Goal: Task Accomplishment & Management: Manage account settings

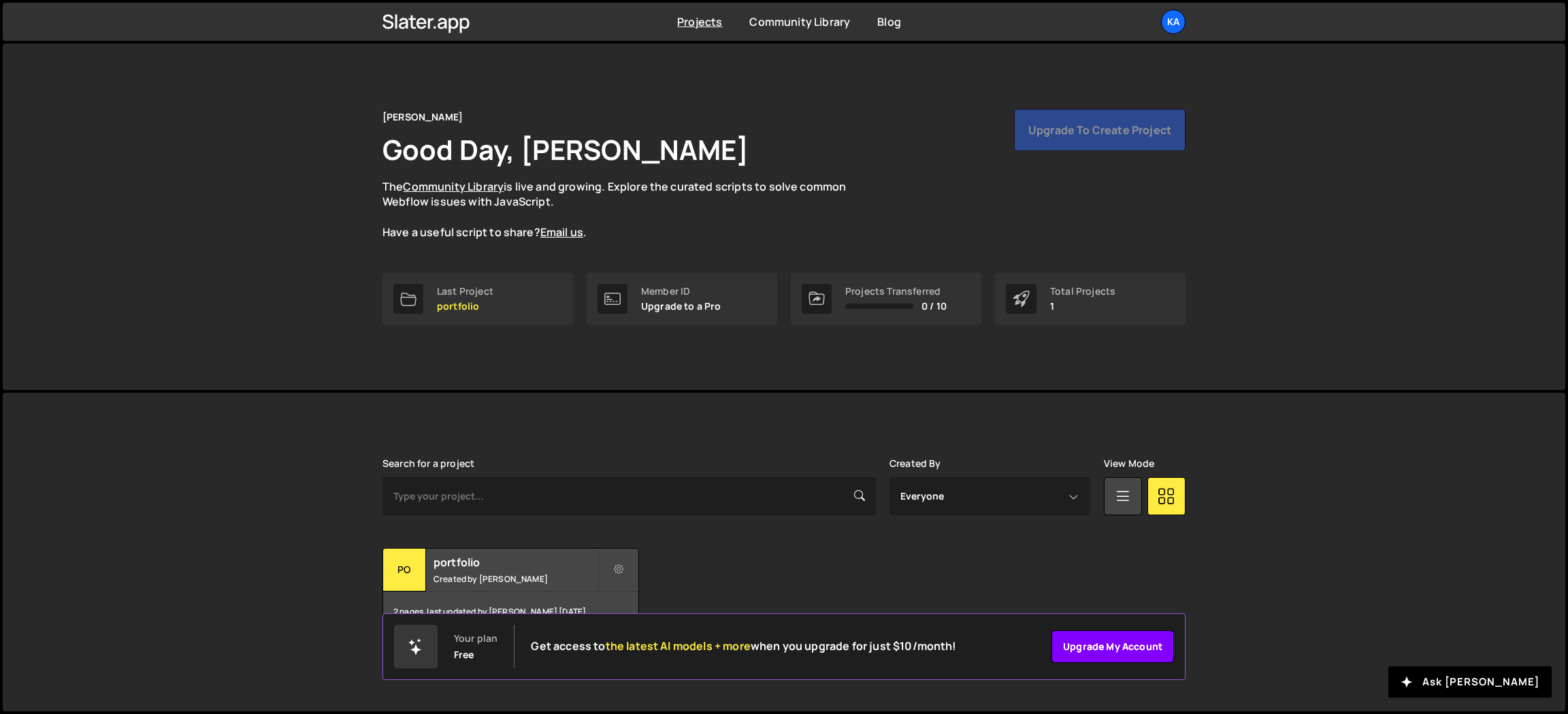
click at [1127, 654] on link "Upgrade my account" at bounding box center [1112, 647] width 123 height 33
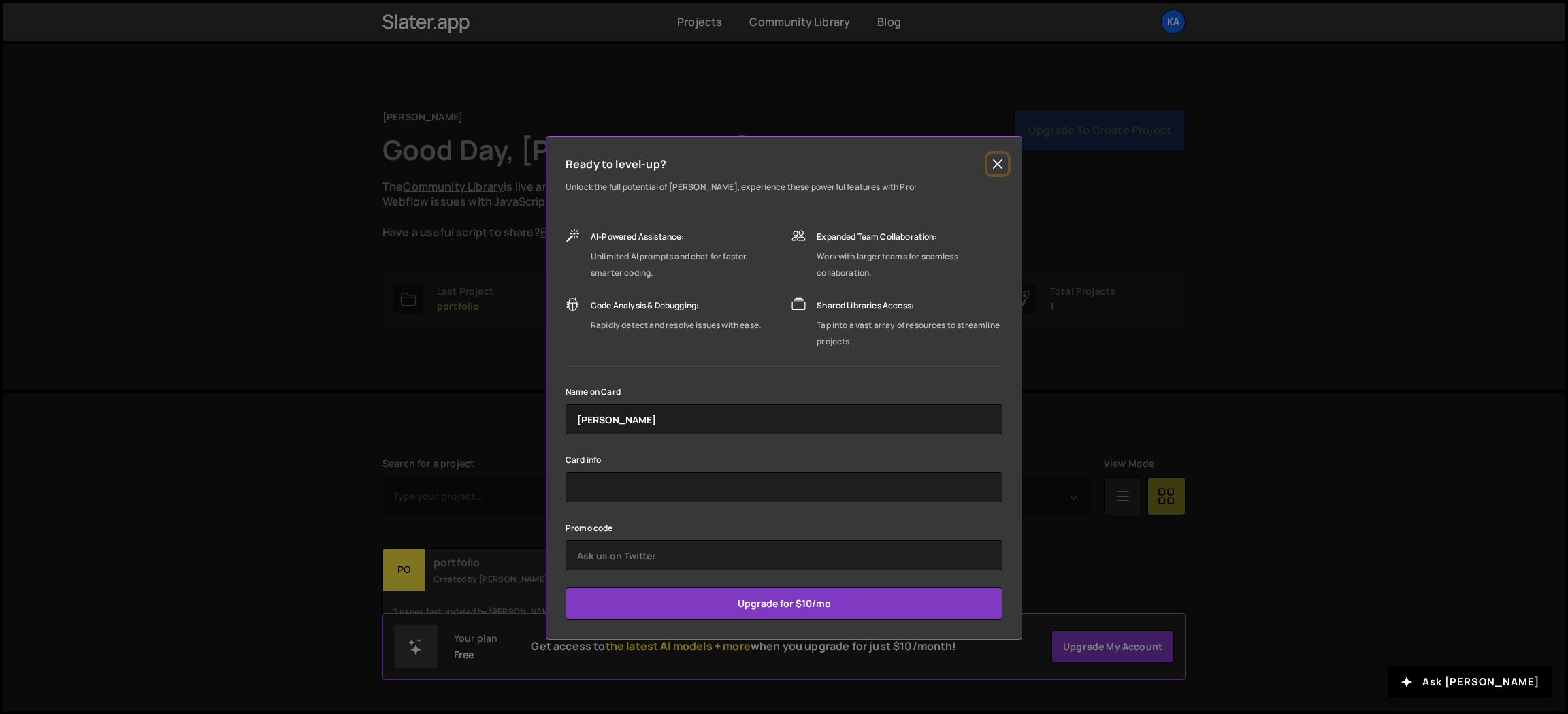
click at [994, 162] on button "Close" at bounding box center [997, 164] width 21 height 21
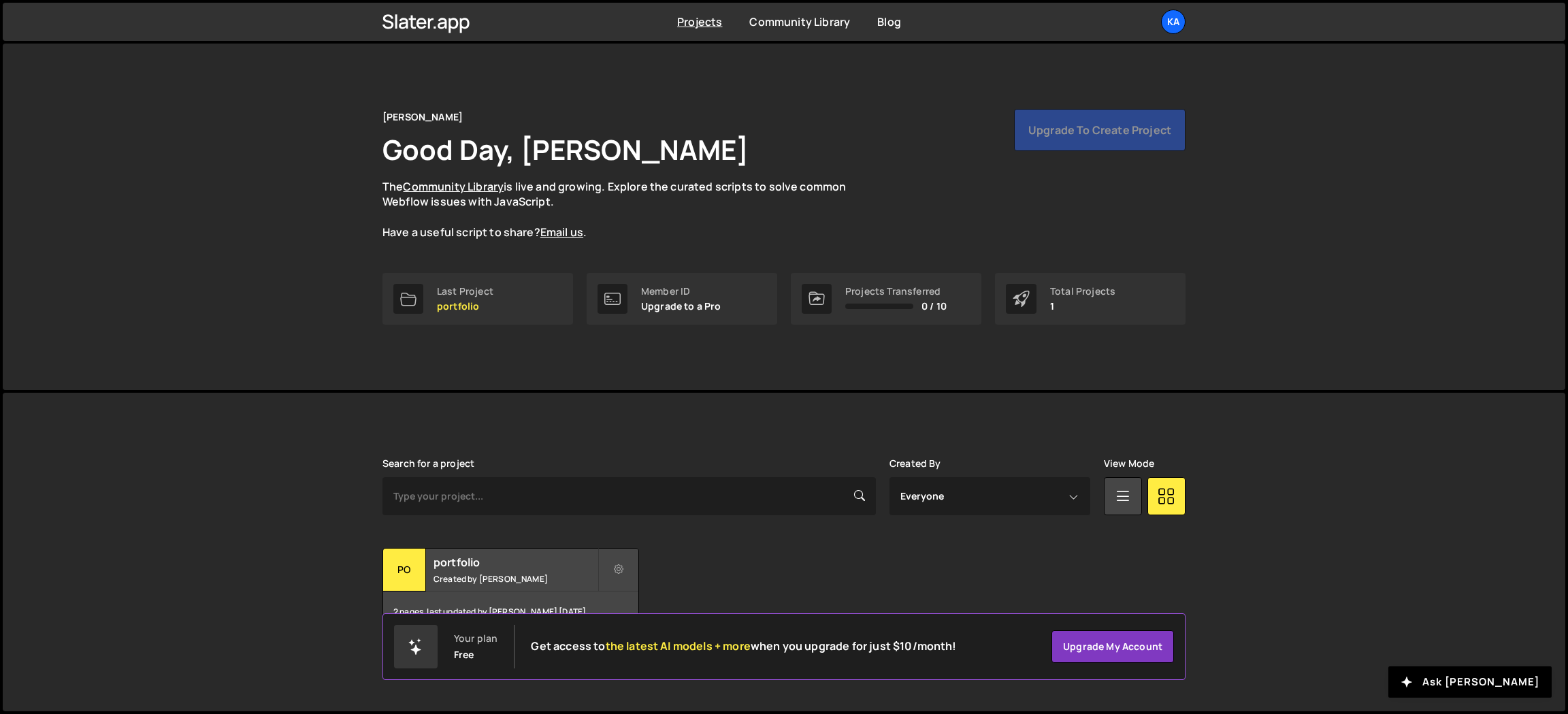
click at [925, 178] on div "Katie Good Day, Katie Swanson The Community Library is live and growing. Explor…" at bounding box center [784, 175] width 803 height 132
click at [501, 569] on div "portfolio Created by Katie Swanson" at bounding box center [510, 570] width 256 height 42
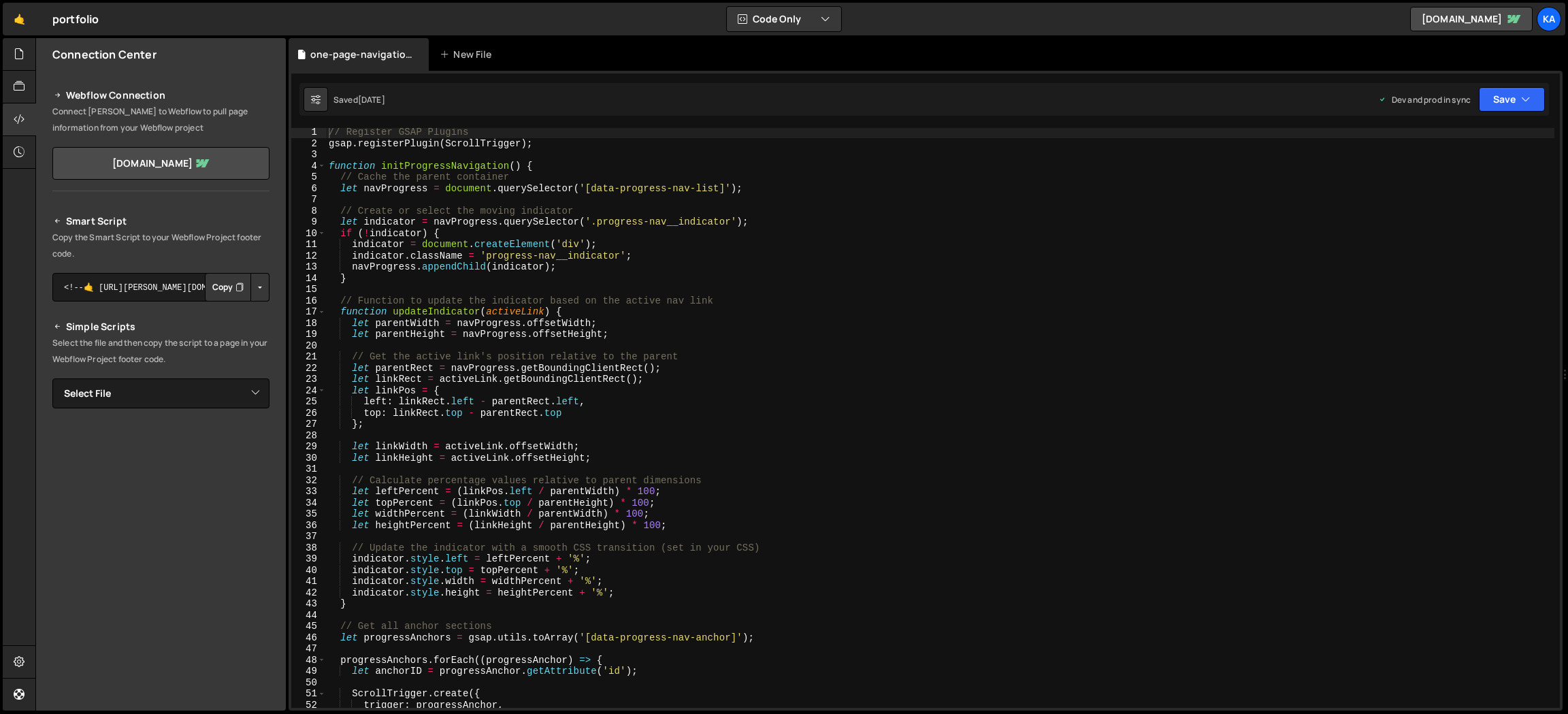
scroll to position [2, 0]
click at [470, 604] on div "// Register GSAP Plugins gsap . registerPlugin ( ScrollTrigger ) ; function ini…" at bounding box center [940, 427] width 1228 height 602
type textarea "});"
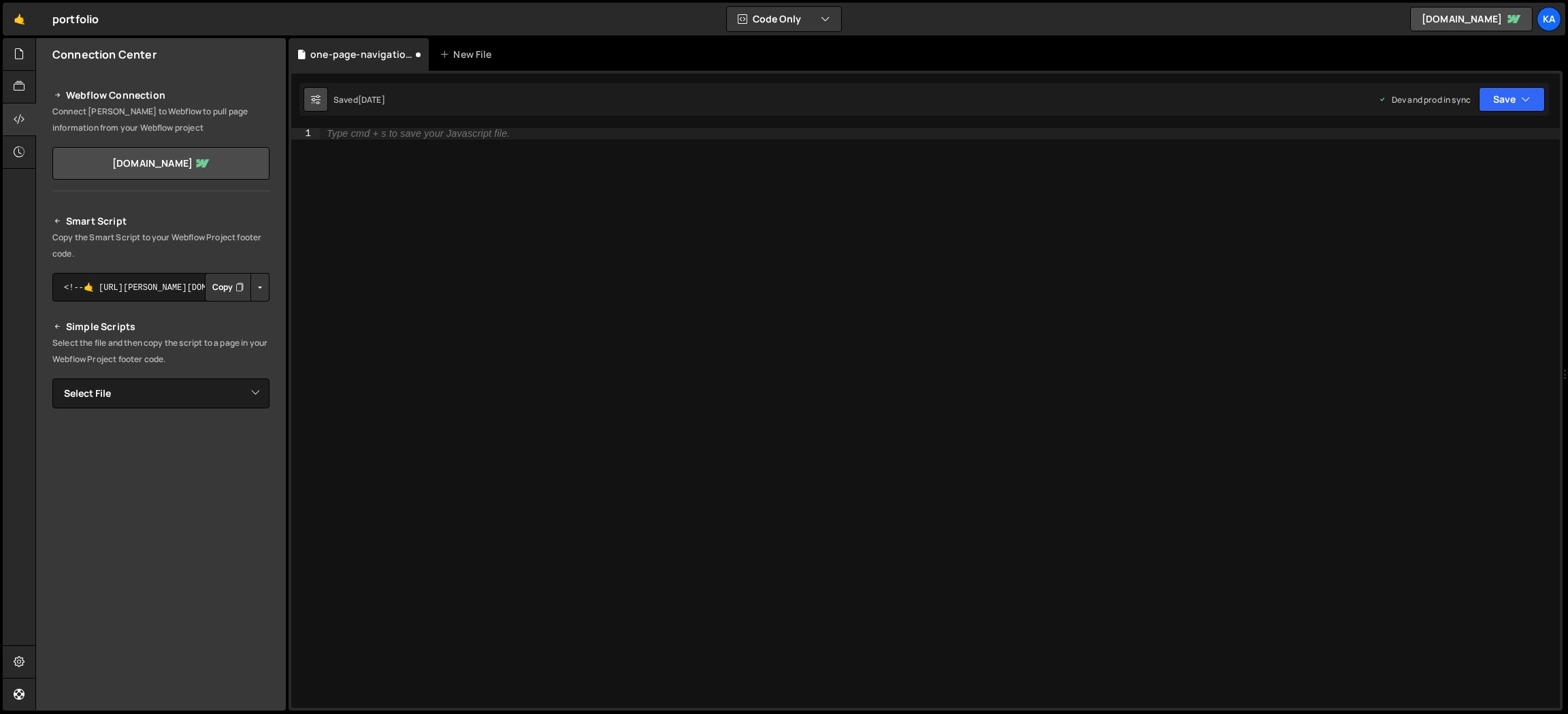
click at [318, 101] on icon at bounding box center [316, 99] width 10 height 14
select select "editor"
select select "ace/theme/monokai"
type input "14"
checkbox input "true"
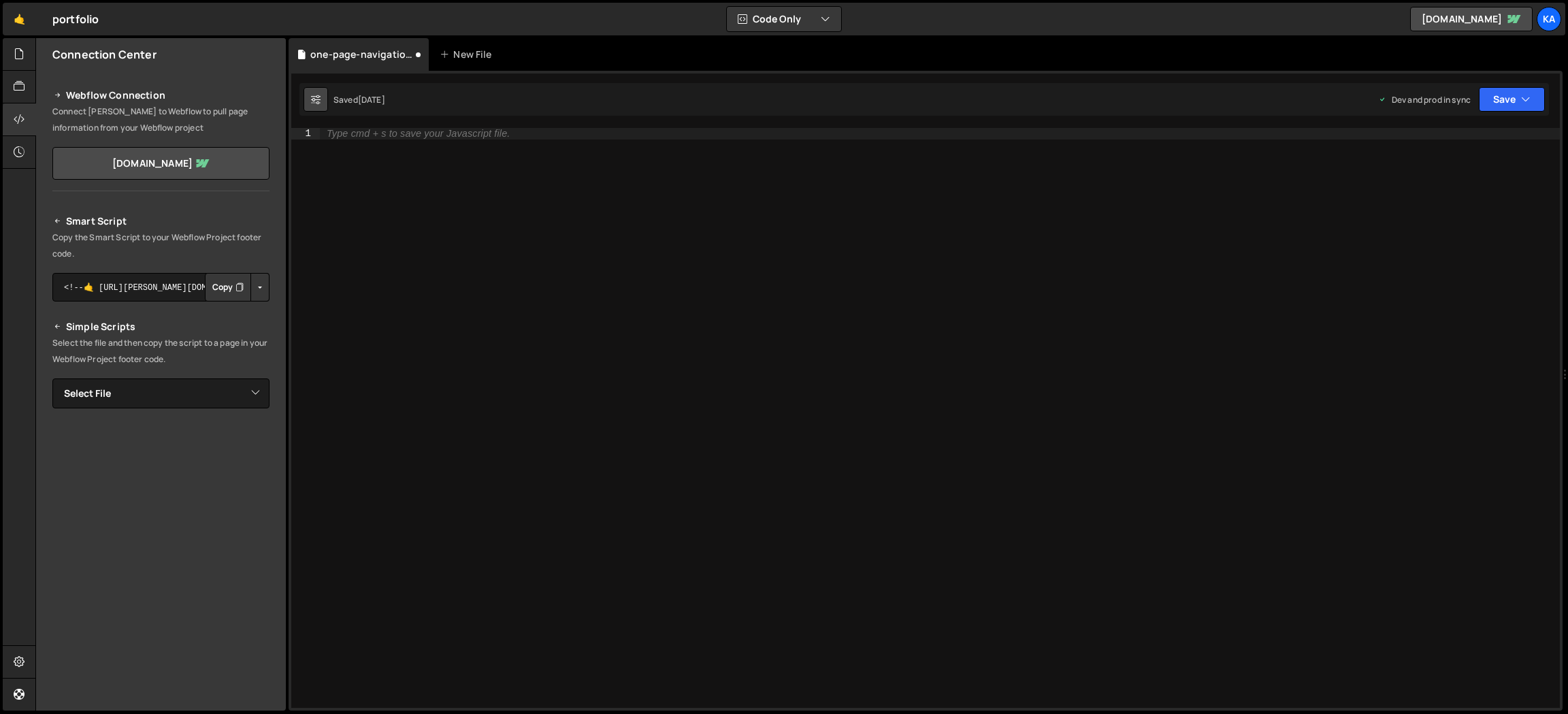
checkbox input "true"
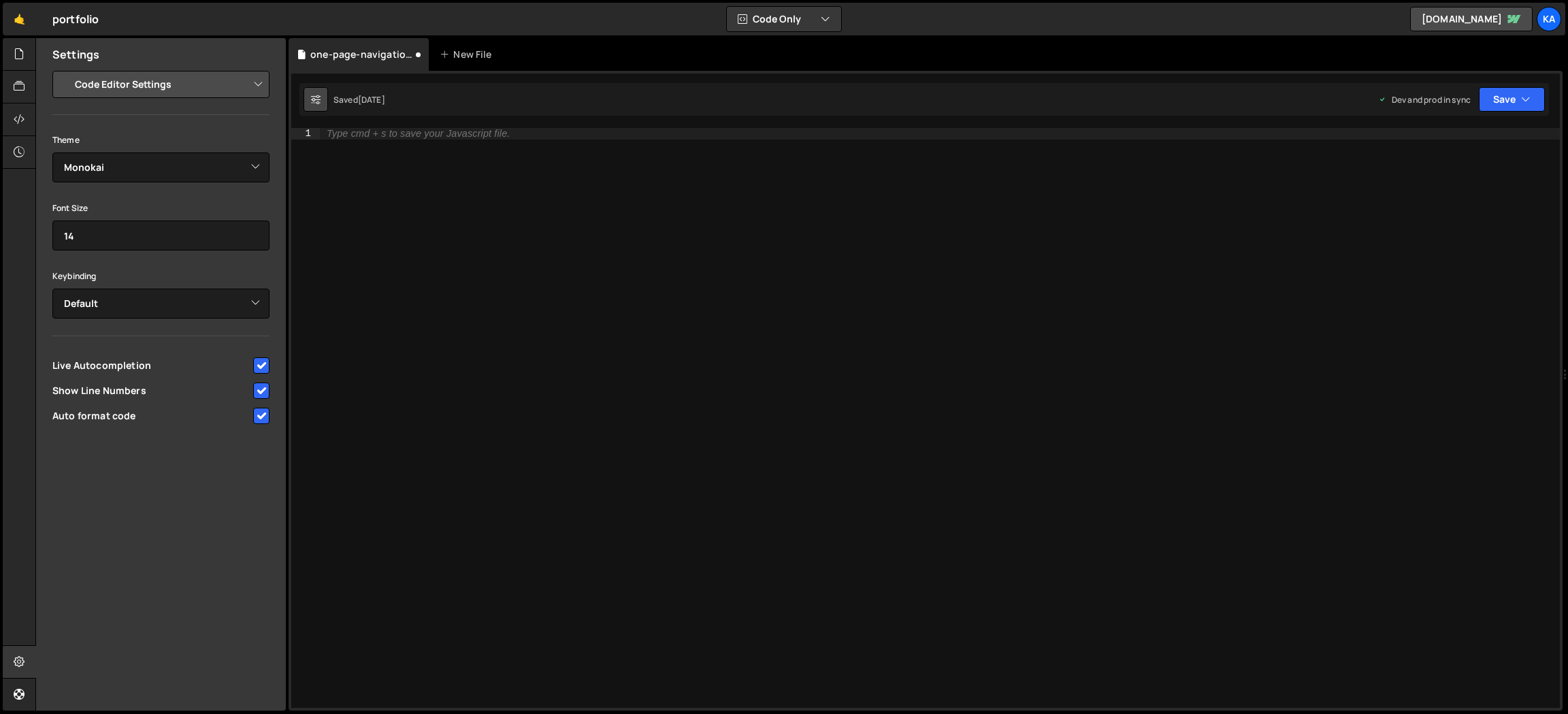
click at [320, 100] on icon at bounding box center [316, 99] width 10 height 14
click at [312, 105] on icon at bounding box center [316, 99] width 10 height 14
click at [18, 52] on icon at bounding box center [19, 54] width 11 height 15
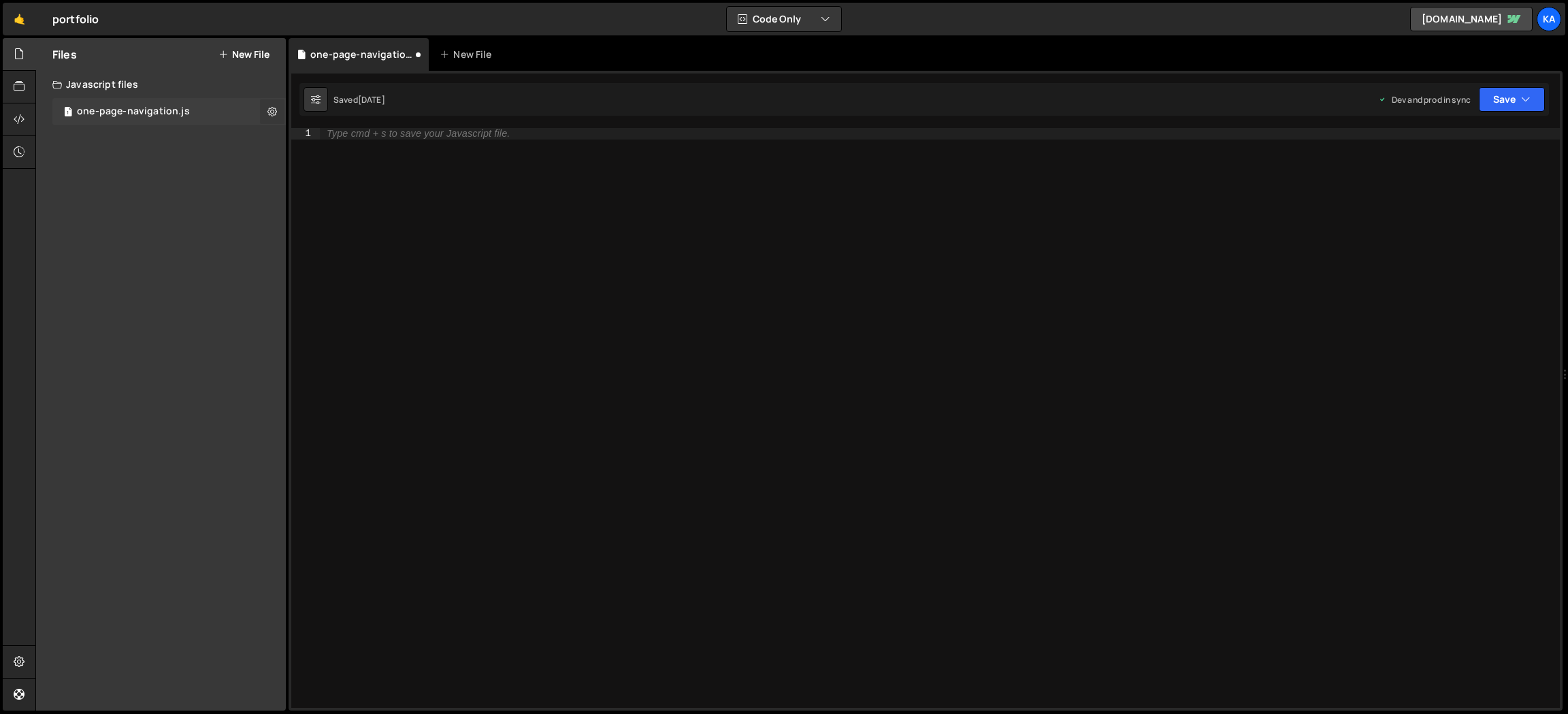
click at [273, 113] on icon at bounding box center [272, 111] width 10 height 13
click at [340, 193] on button "Delete File" at bounding box center [355, 195] width 134 height 27
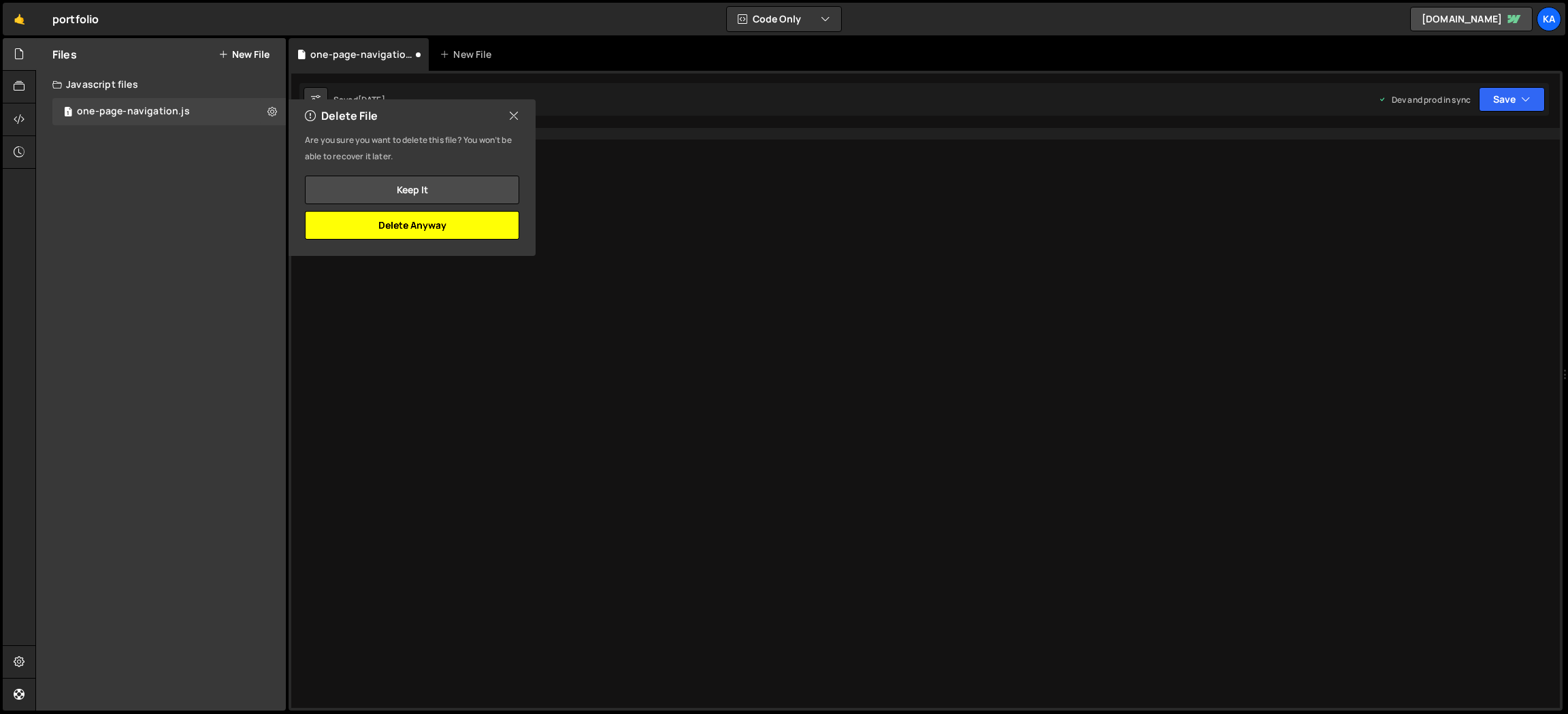
click at [440, 232] on button "Delete Anyway" at bounding box center [412, 225] width 214 height 29
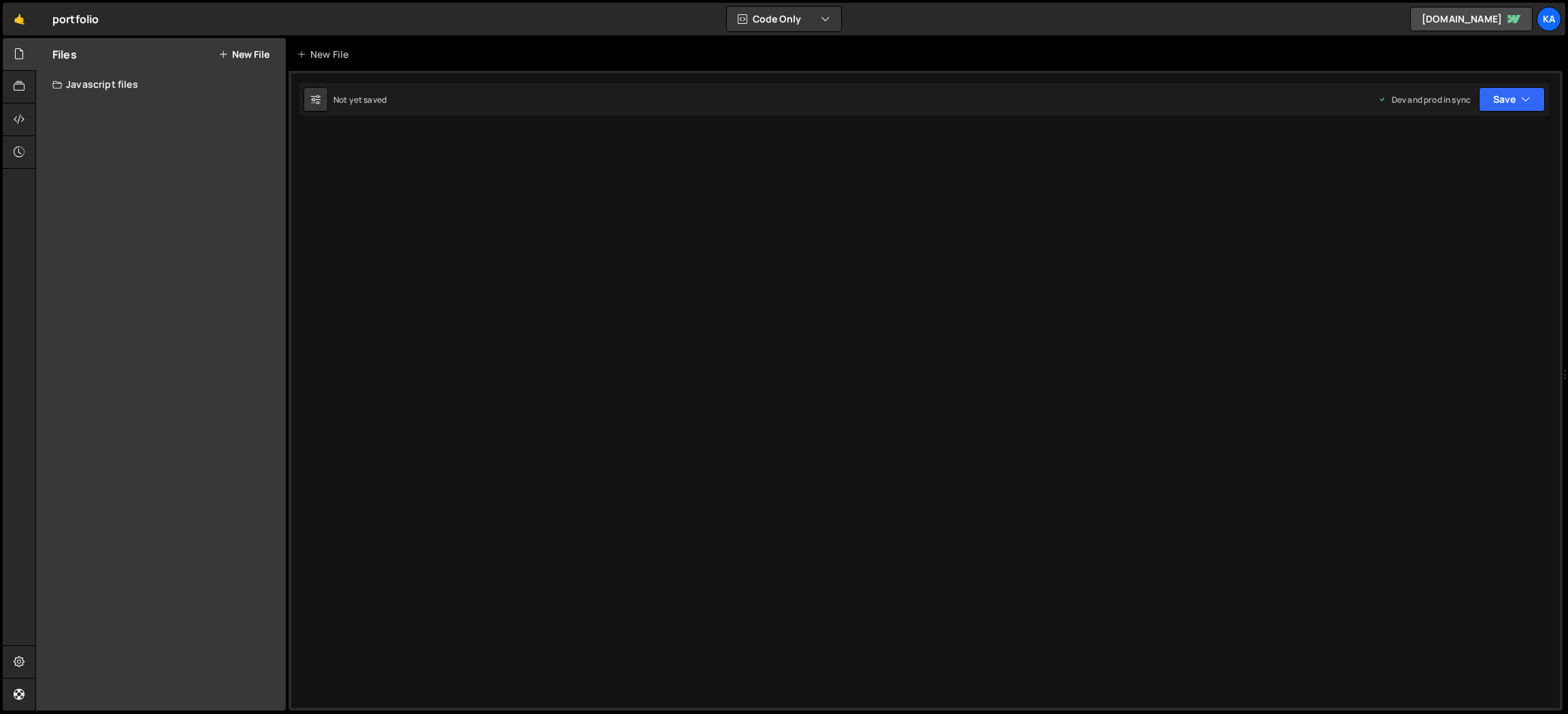
click at [238, 51] on button "New File" at bounding box center [244, 55] width 51 height 11
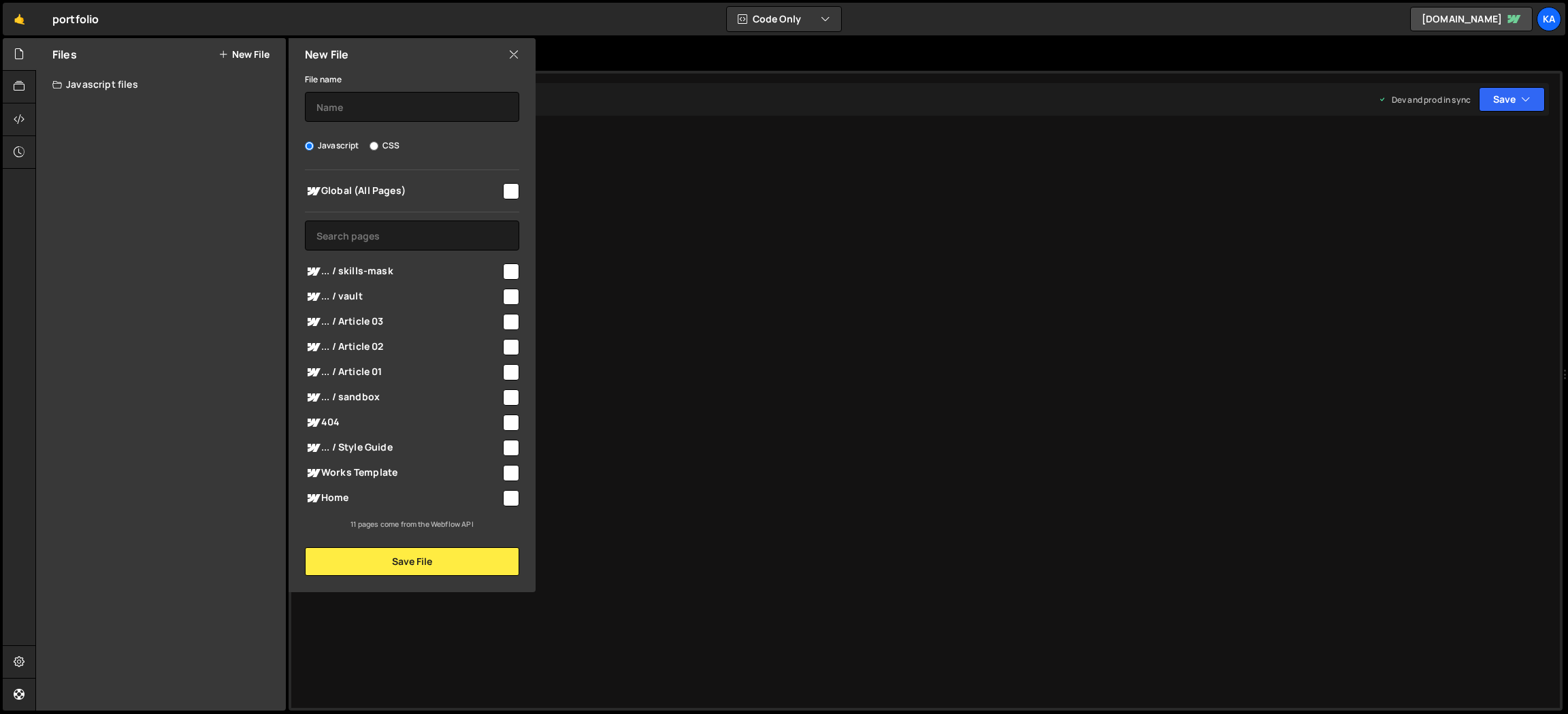
click at [511, 53] on icon at bounding box center [514, 55] width 11 height 15
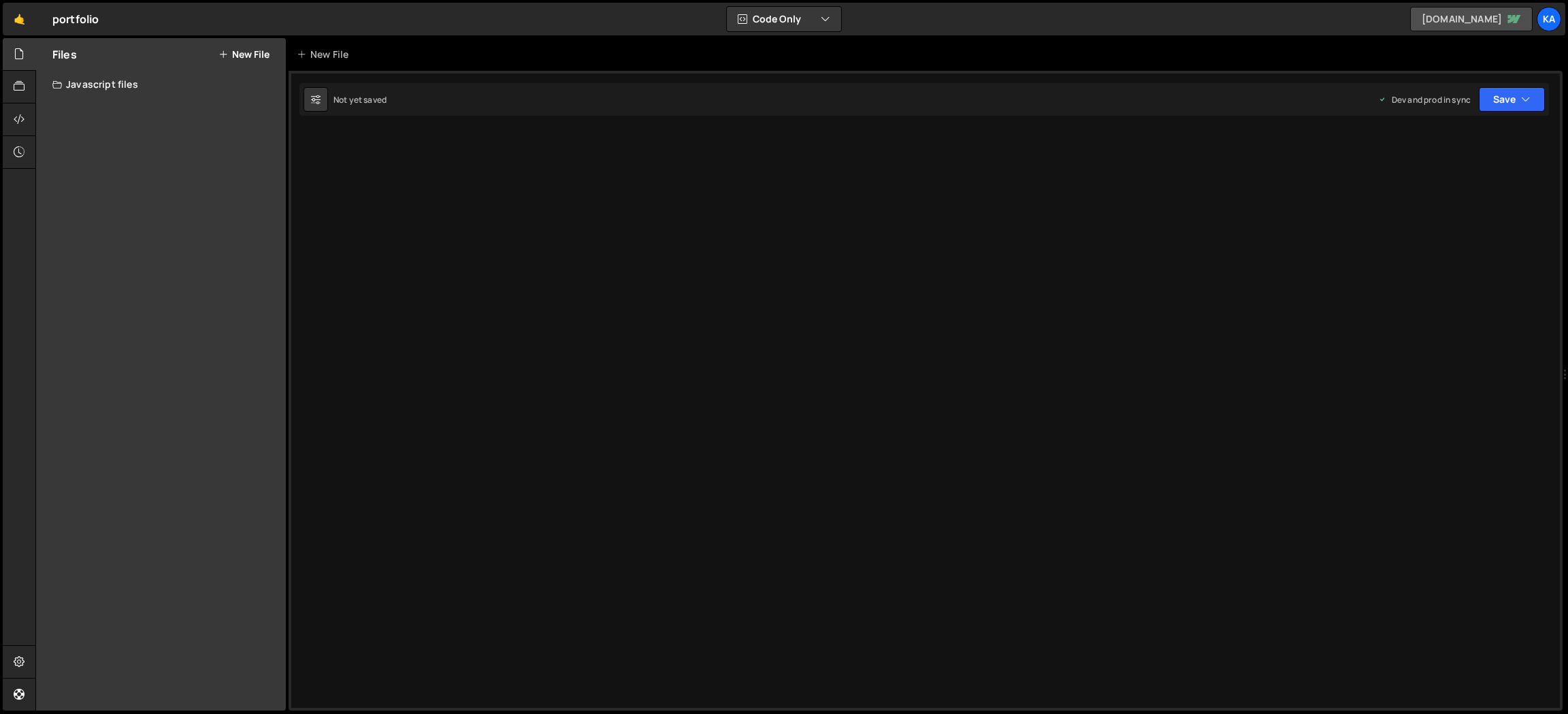
click at [1458, 20] on link "katieswanson-portfolio.webflow.io" at bounding box center [1471, 19] width 123 height 25
click at [1545, 21] on div "Ka" at bounding box center [1549, 19] width 25 height 25
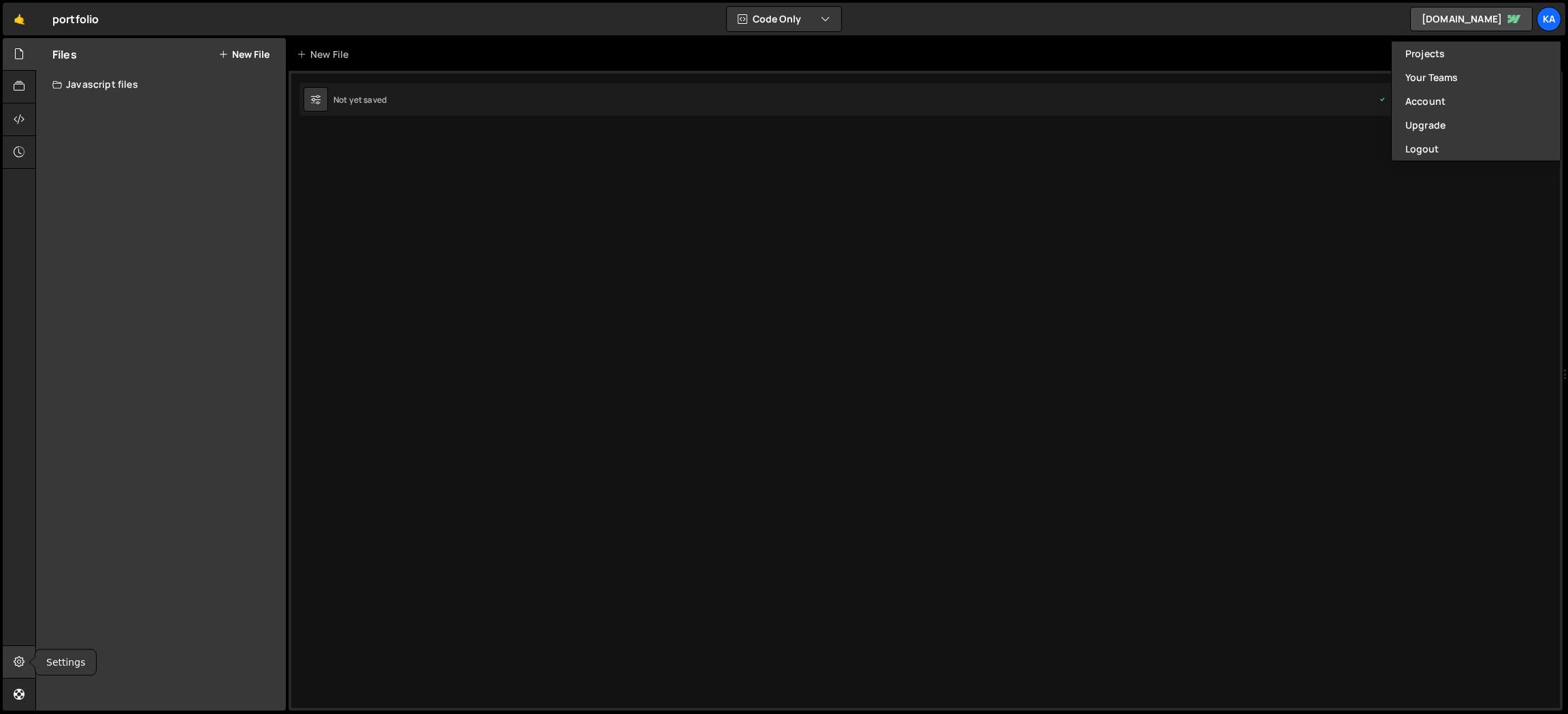
click at [20, 661] on icon at bounding box center [19, 662] width 11 height 15
select select "project"
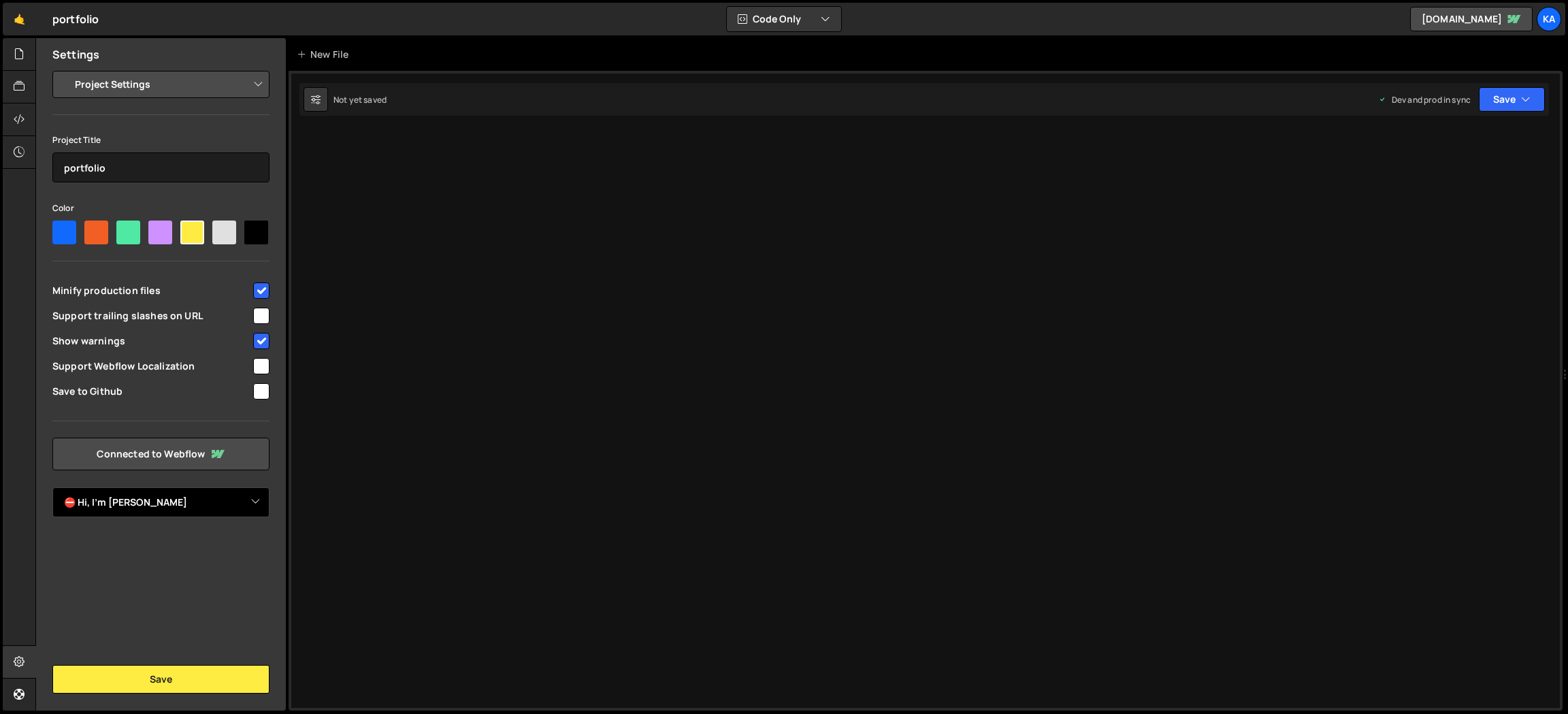
click at [256, 502] on select "Select Project ⛔ Hi, I'm Katie" at bounding box center [160, 502] width 217 height 30
click at [52, 487] on select "Select Project ⛔ Hi, I'm Katie" at bounding box center [160, 502] width 217 height 30
click at [178, 463] on link "Connected to Webflow" at bounding box center [160, 454] width 217 height 33
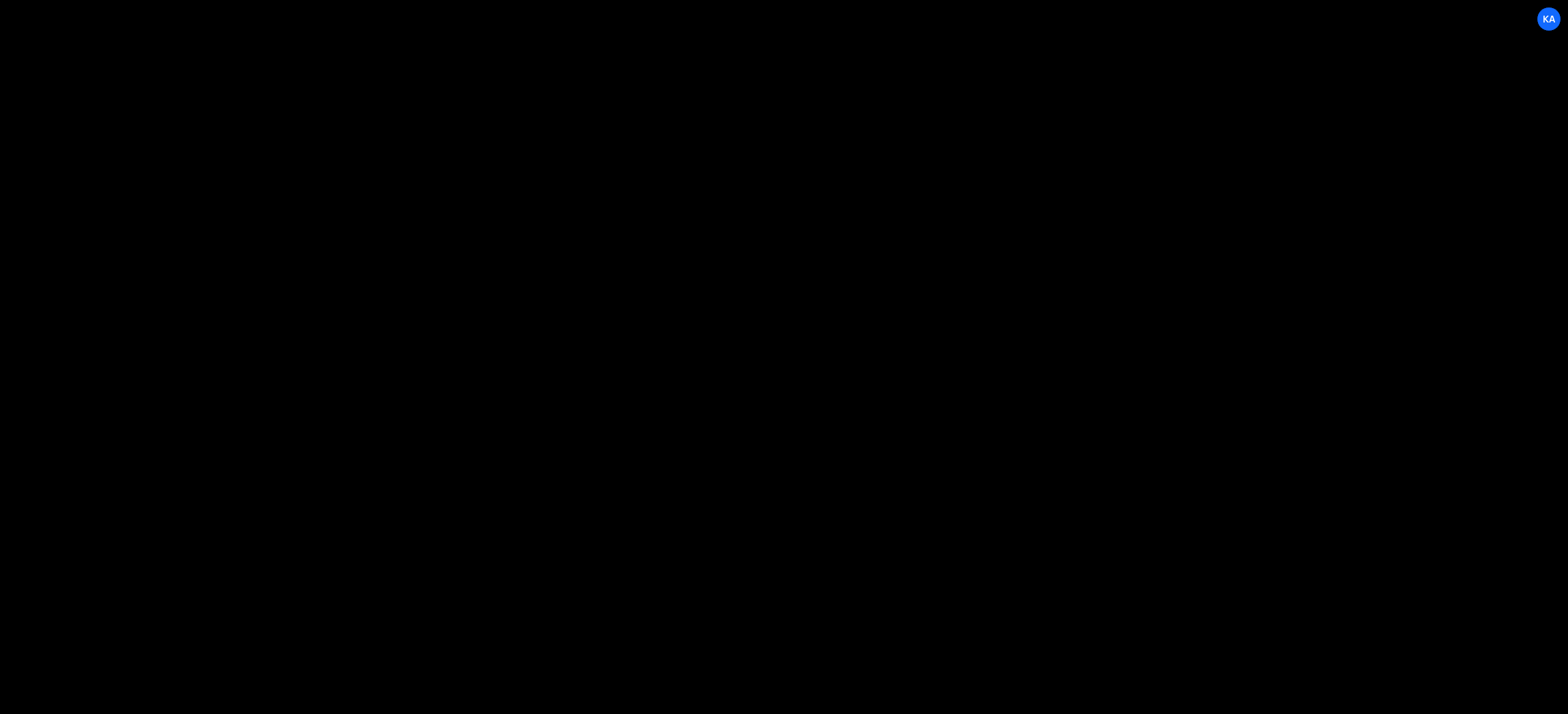
select select "6876e78ff494090d35badd5e"
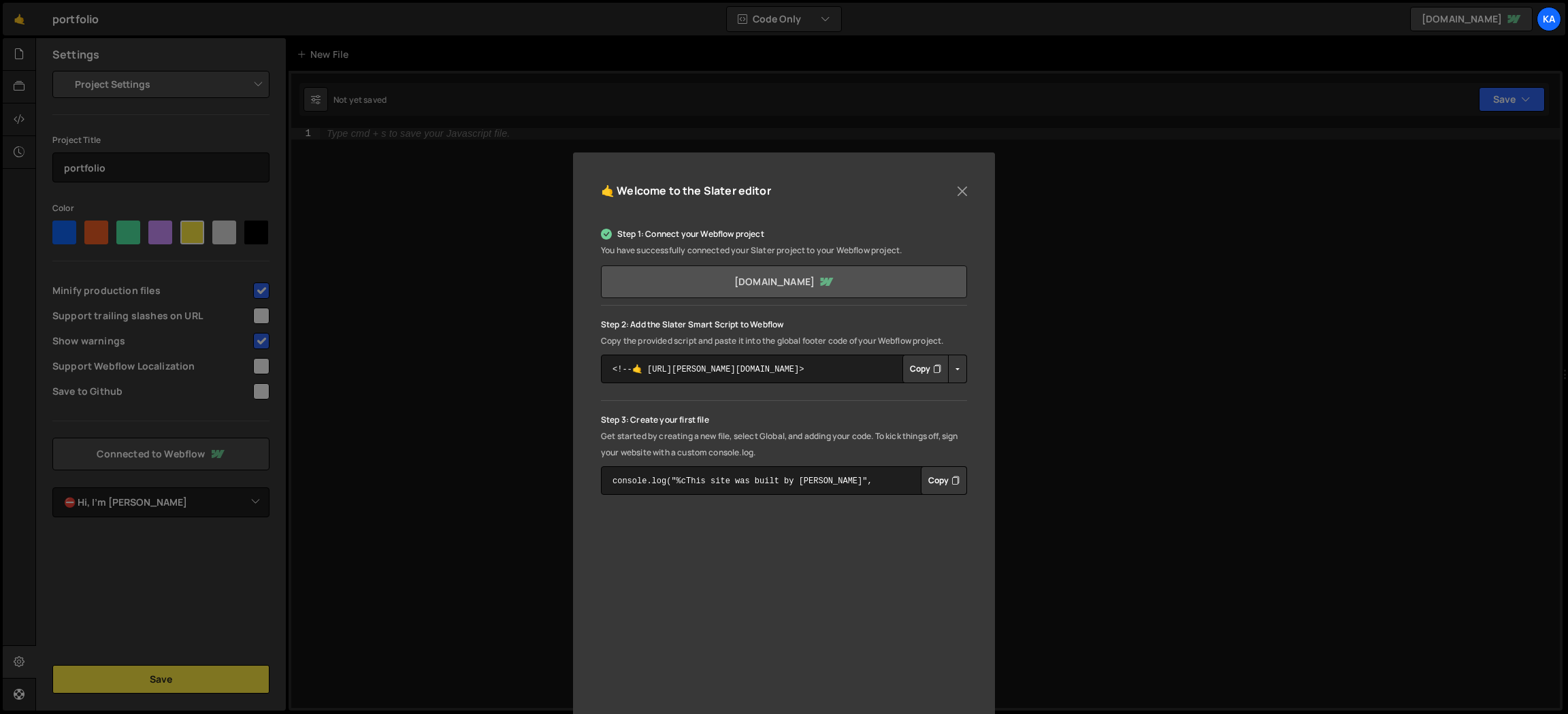
scroll to position [1, 0]
click at [969, 183] on button "Close" at bounding box center [962, 190] width 21 height 21
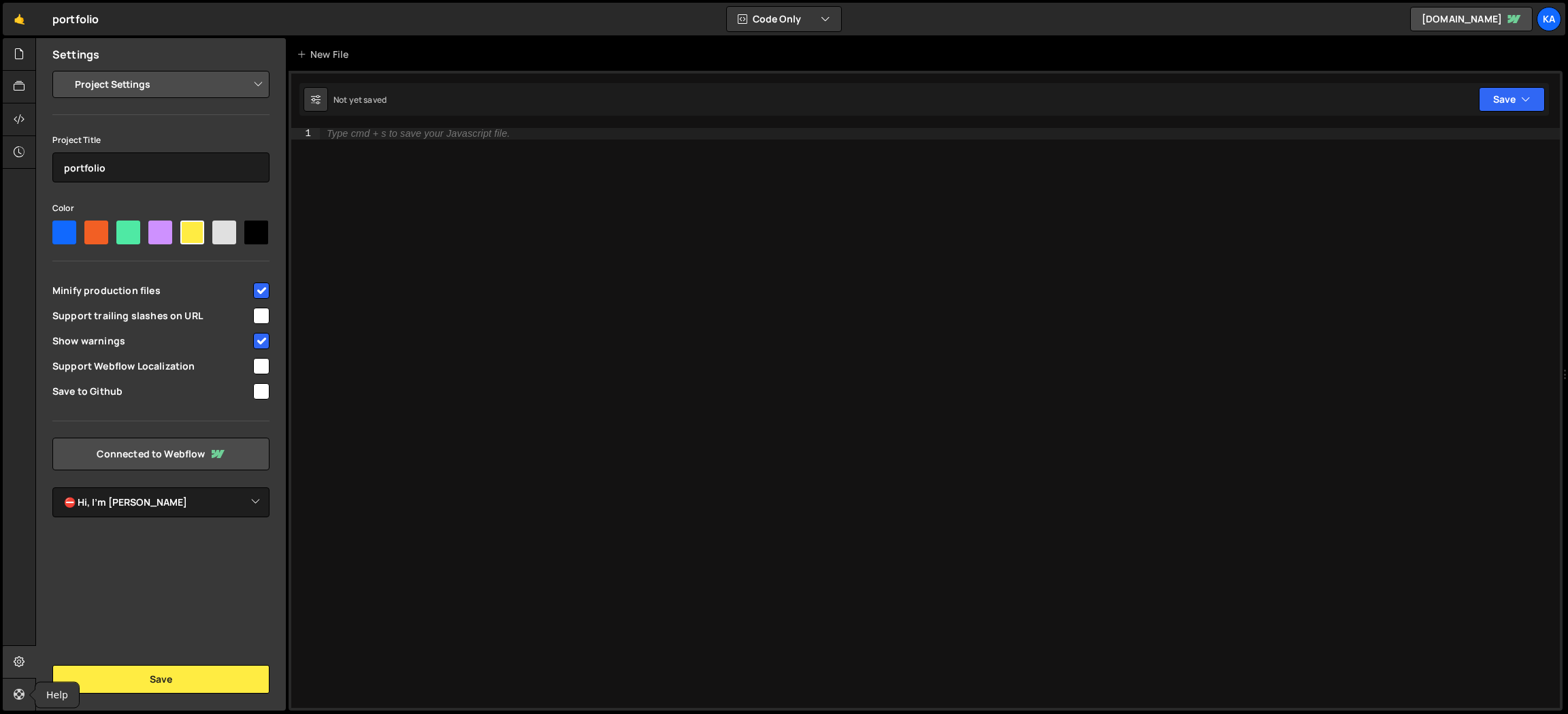
click at [17, 696] on icon at bounding box center [19, 694] width 11 height 15
click at [1543, 16] on div "Ka" at bounding box center [1549, 19] width 25 height 25
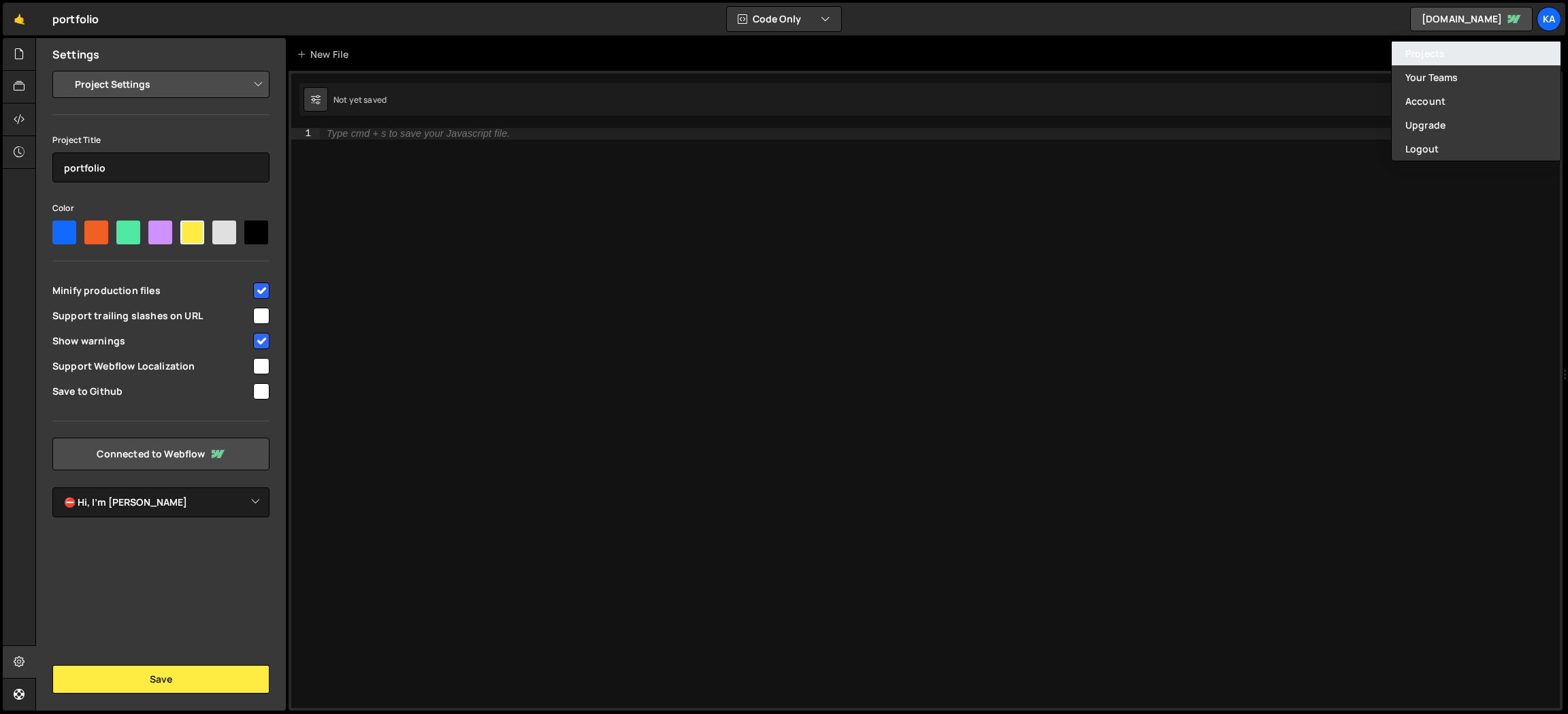
click at [1454, 57] on link "Projects" at bounding box center [1476, 53] width 169 height 24
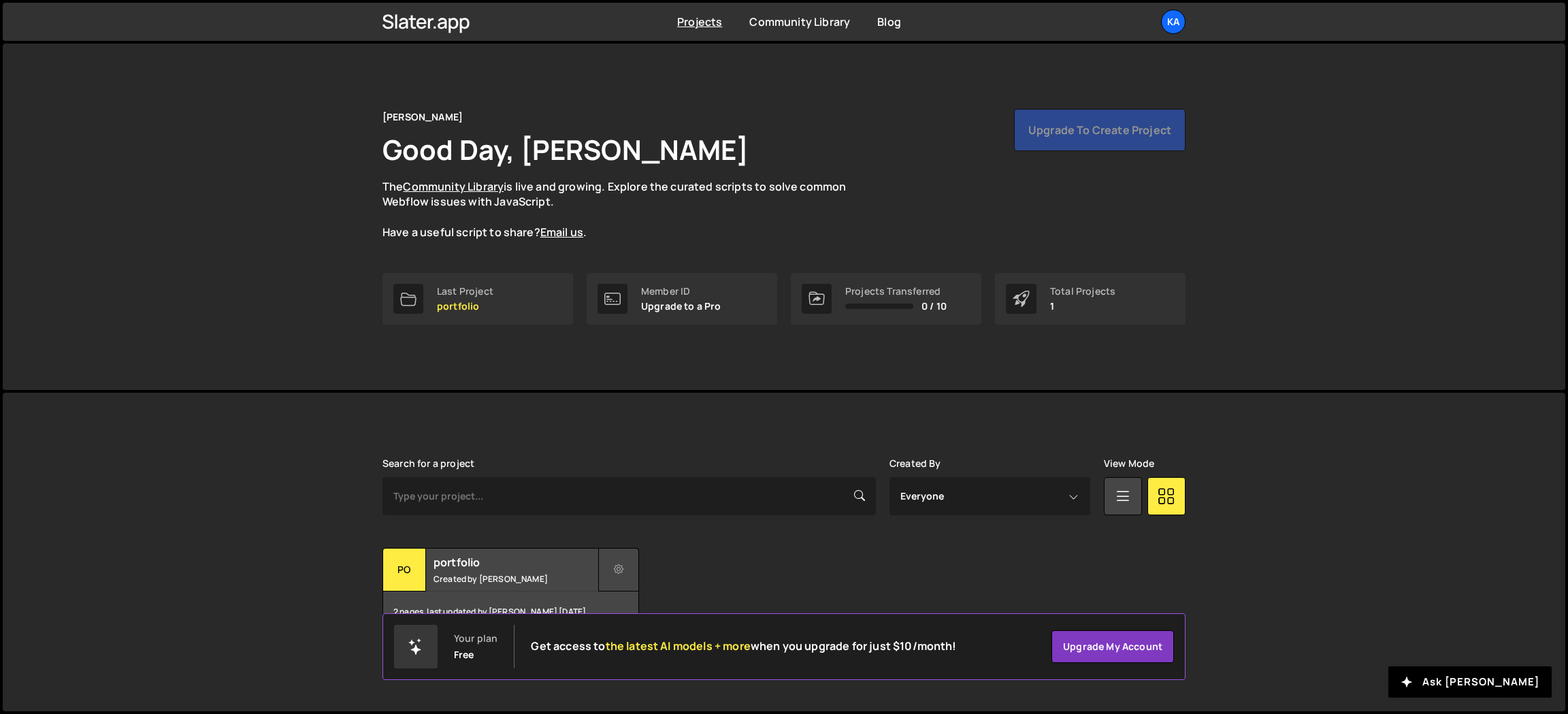
click at [619, 571] on icon at bounding box center [619, 570] width 10 height 14
click at [660, 648] on link "Delete Project" at bounding box center [680, 647] width 162 height 22
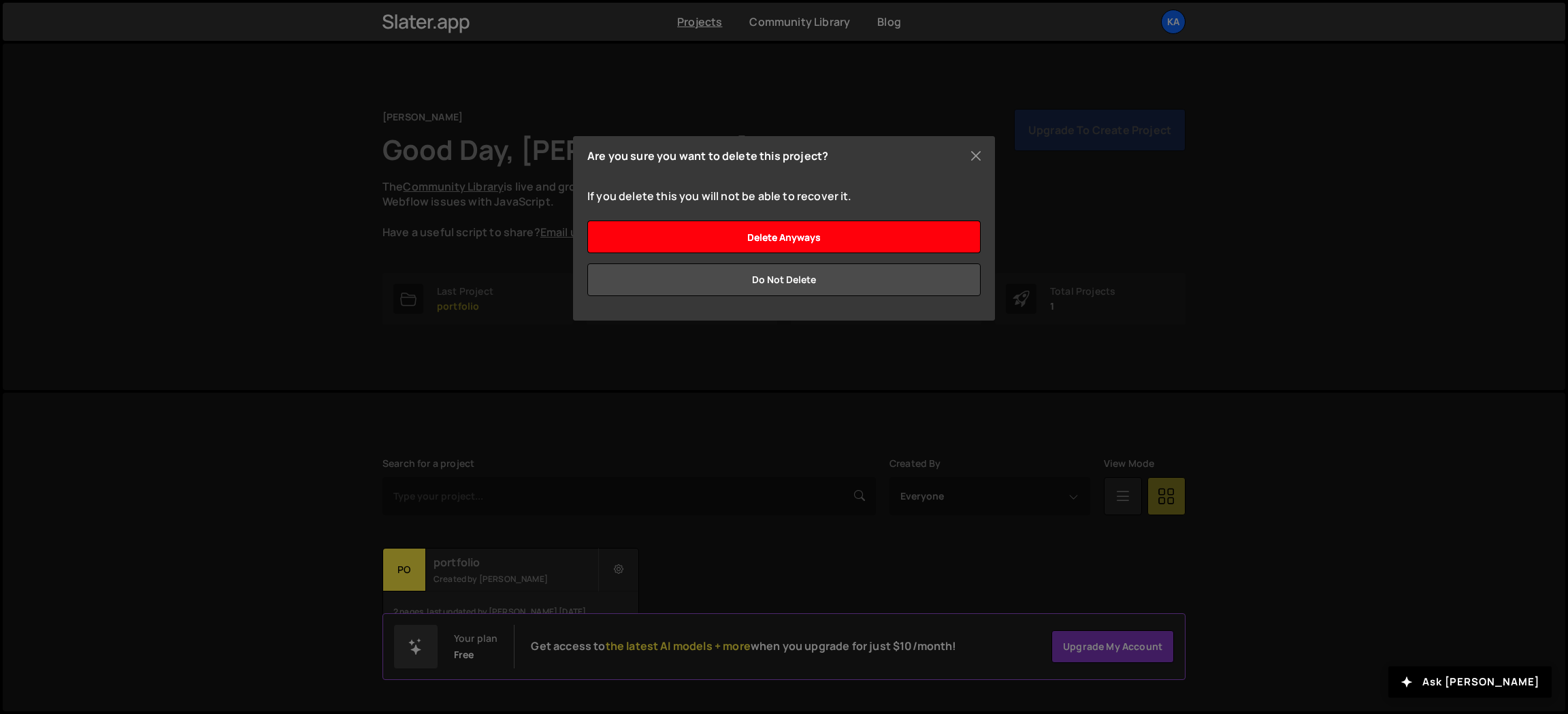
click at [822, 241] on input "Delete anyways" at bounding box center [784, 237] width 393 height 33
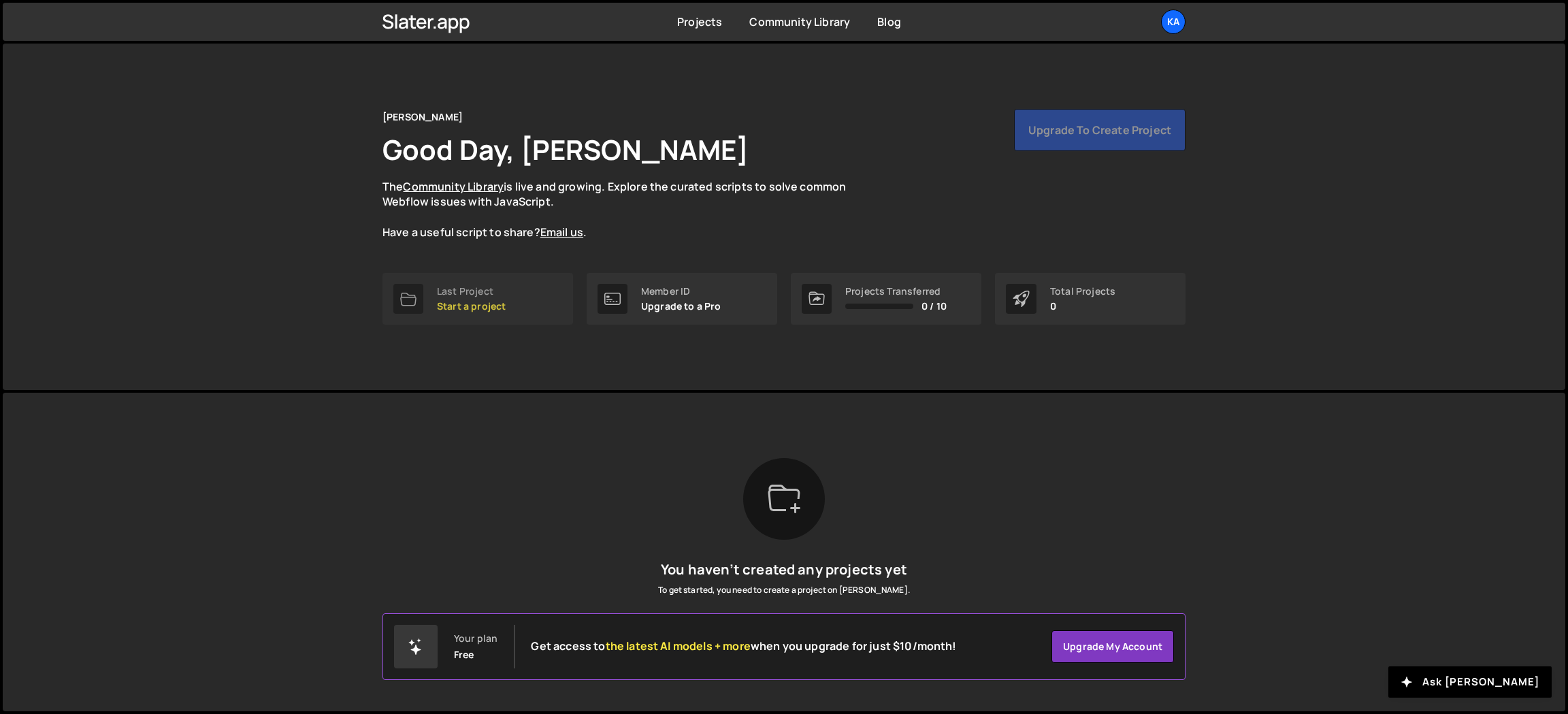
click at [482, 304] on p "Start a project" at bounding box center [471, 306] width 69 height 11
click at [401, 304] on icon at bounding box center [408, 299] width 16 height 14
click at [1236, 203] on div "Katie Good Day, Katie Swanson The Community Library is live and growing. Explor…" at bounding box center [784, 217] width 1563 height 347
click at [701, 19] on link "Projects" at bounding box center [699, 22] width 45 height 15
click at [788, 504] on icon at bounding box center [784, 499] width 33 height 33
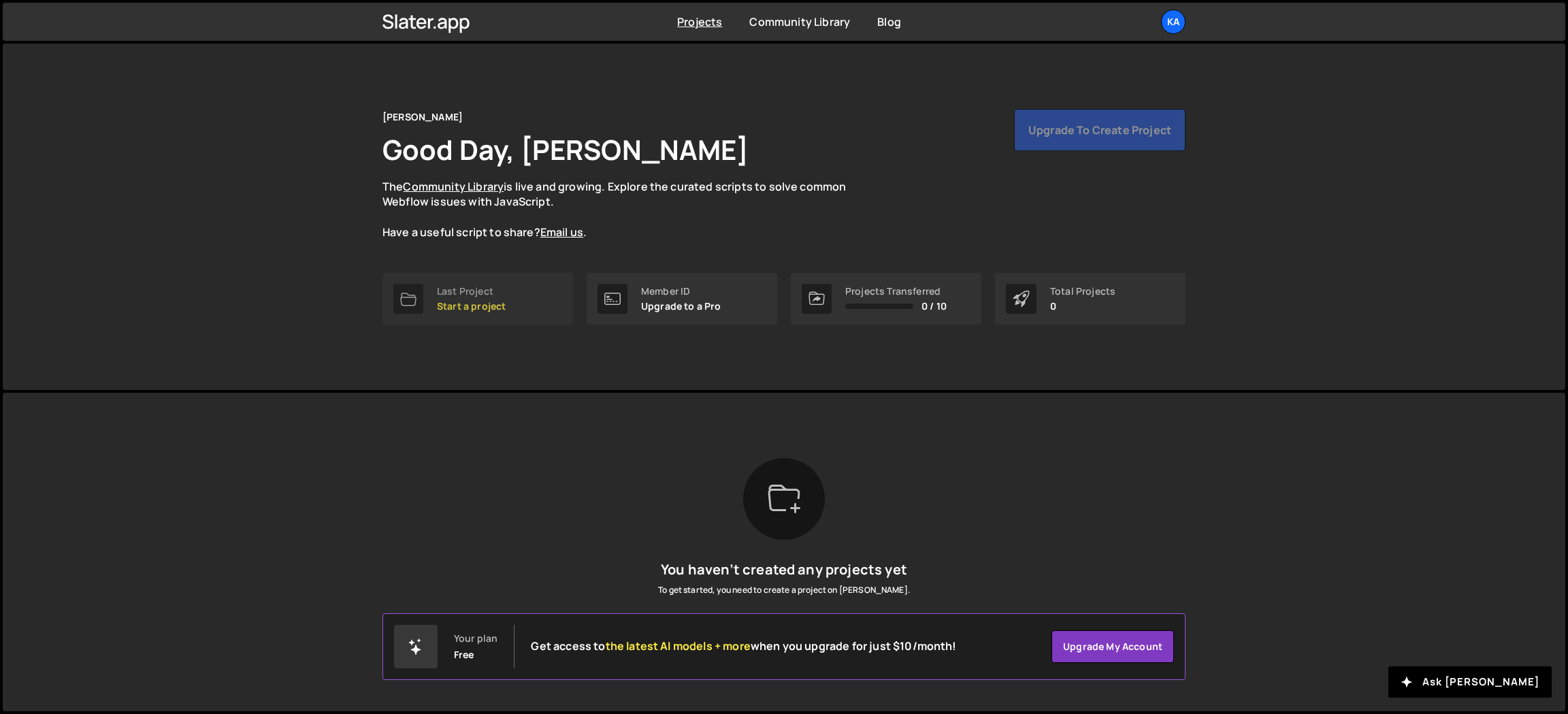
click at [416, 293] on div at bounding box center [408, 299] width 30 height 30
click at [418, 301] on div at bounding box center [408, 299] width 30 height 30
click at [471, 306] on p "Start a project" at bounding box center [471, 306] width 69 height 11
click at [475, 306] on p "Start a project" at bounding box center [471, 306] width 69 height 11
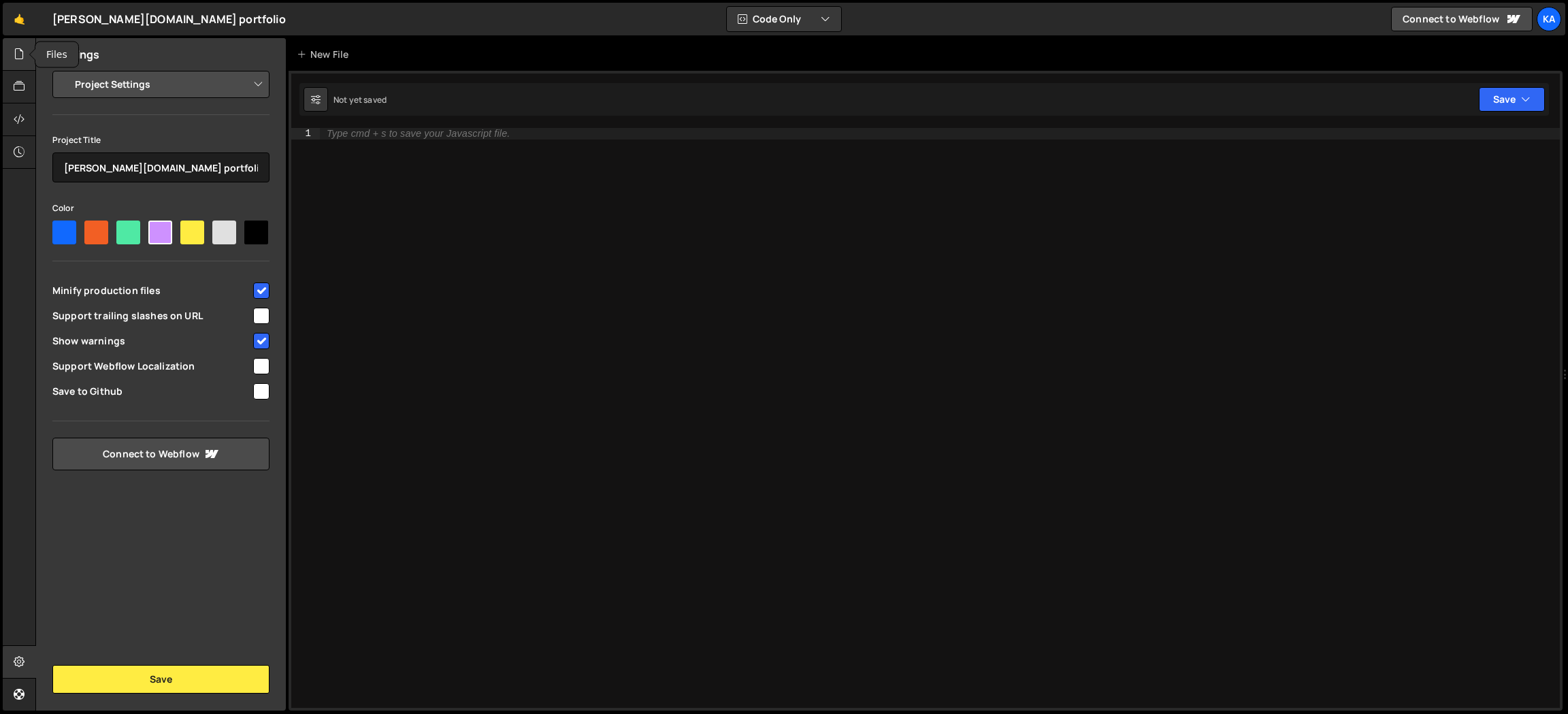
click at [19, 58] on icon at bounding box center [19, 54] width 11 height 15
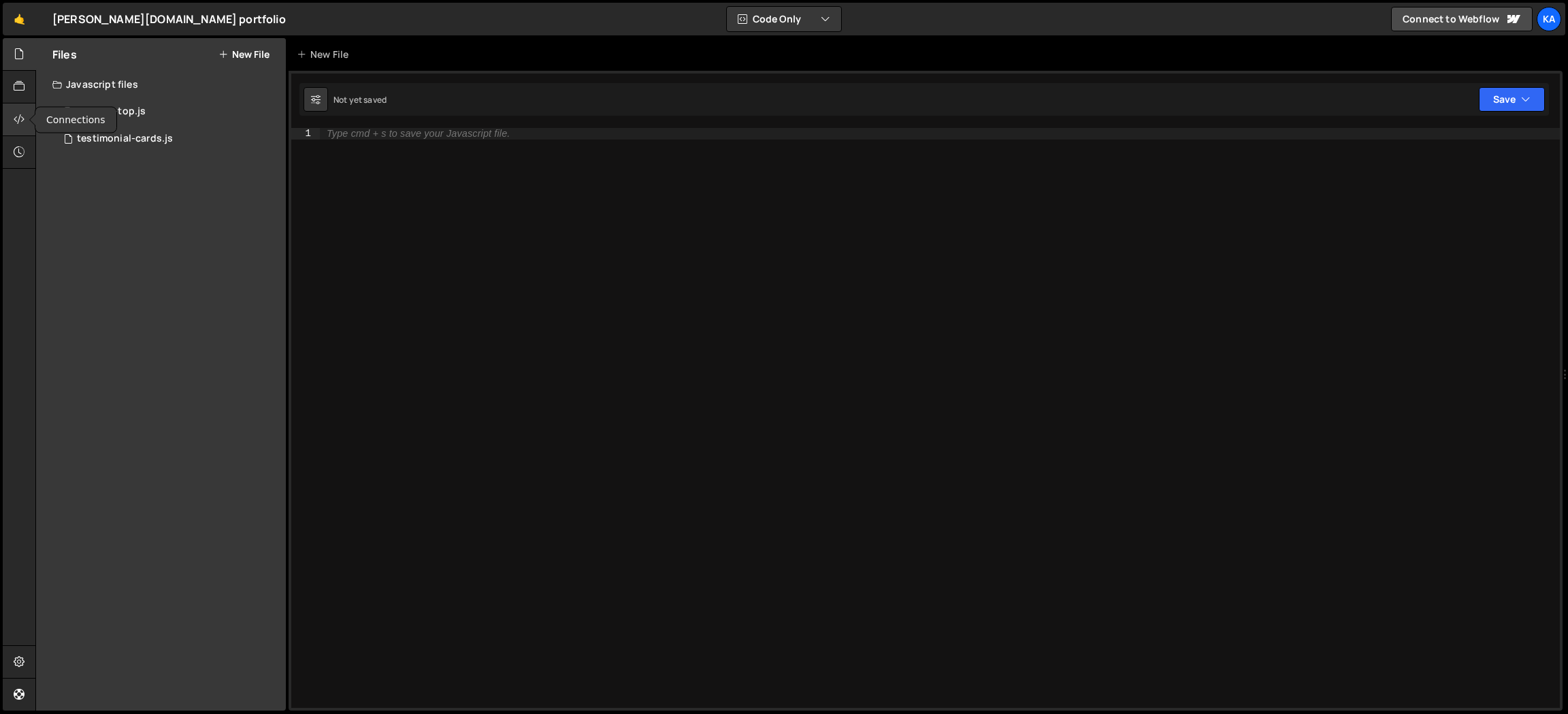
click at [18, 121] on icon at bounding box center [19, 119] width 11 height 15
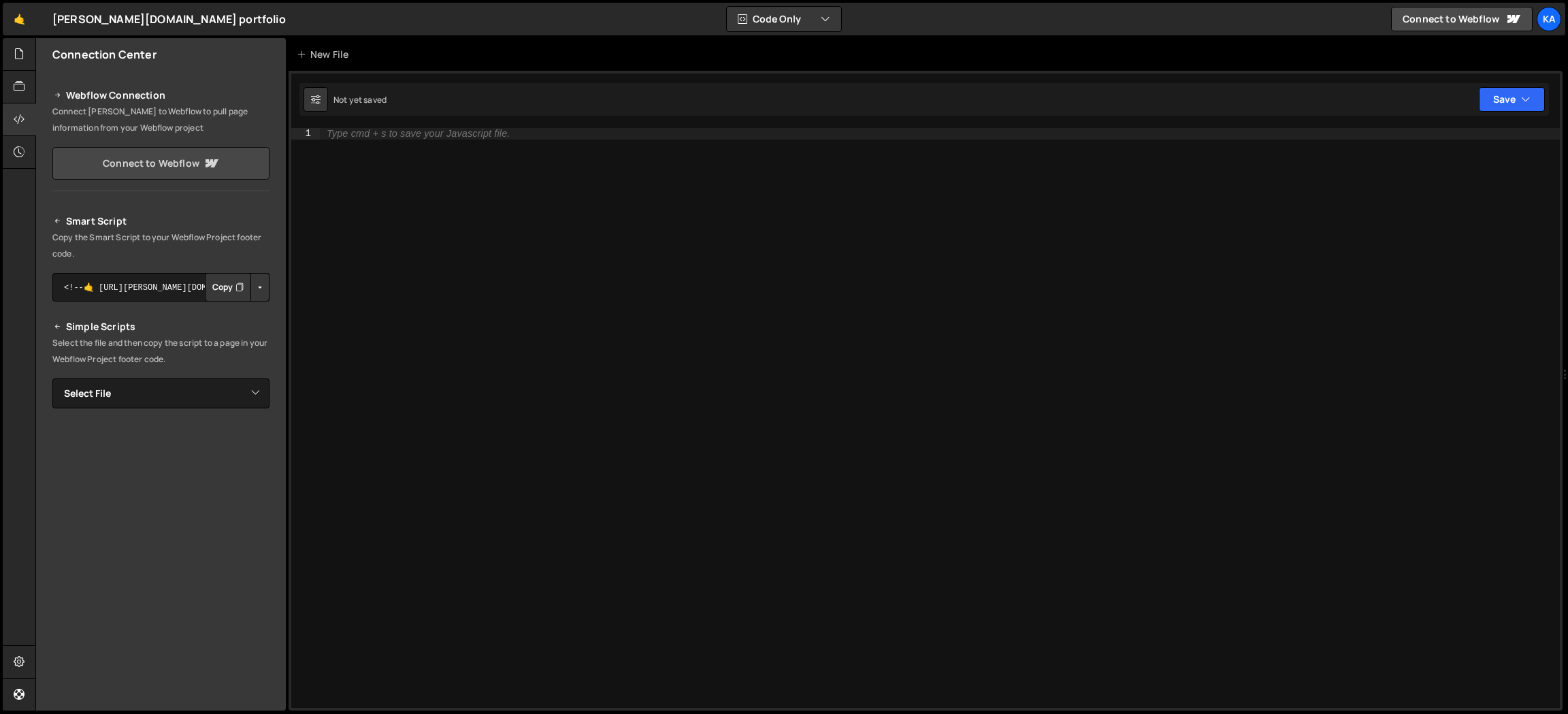
click at [154, 158] on link "Connect to Webflow" at bounding box center [160, 164] width 217 height 33
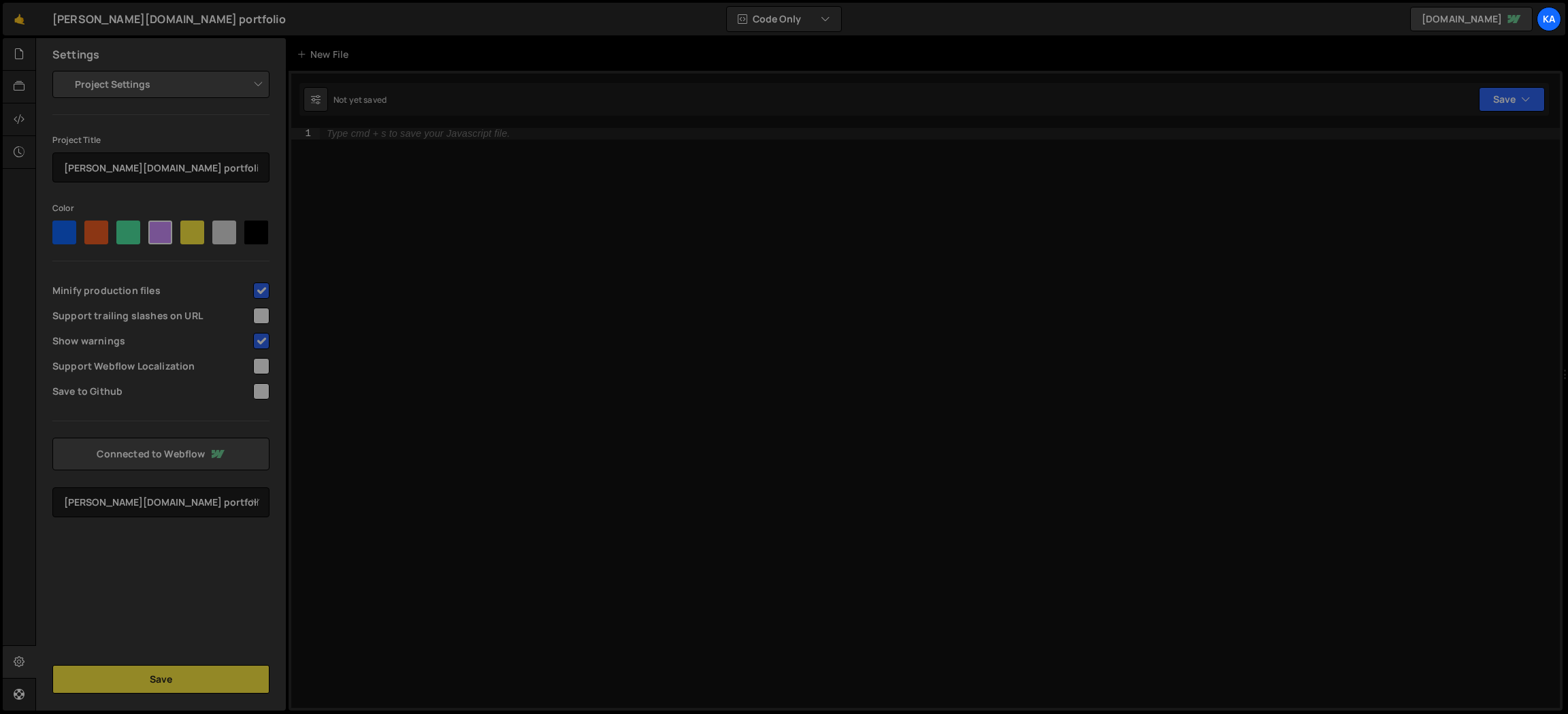
select select "68b5b64741eb095052b83355"
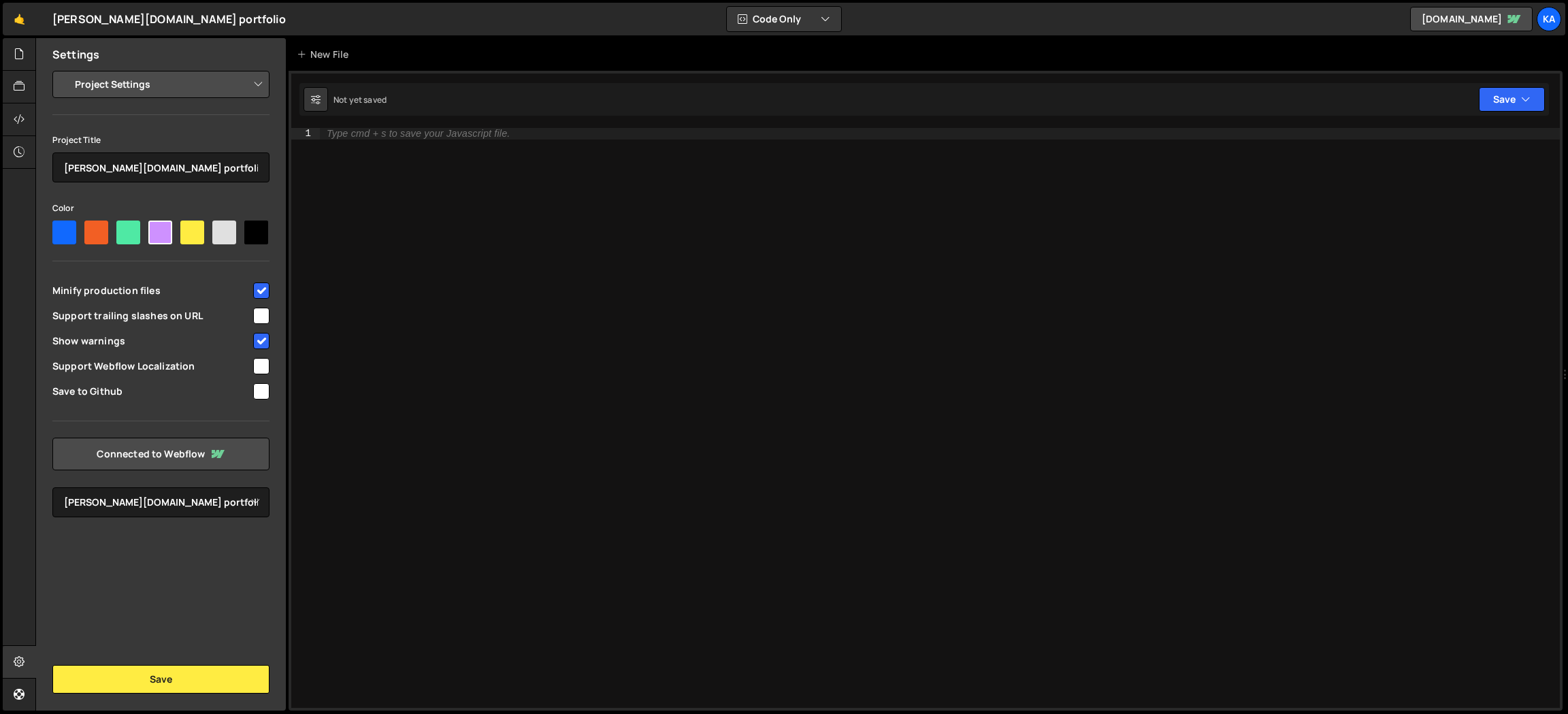
click at [191, 226] on div at bounding box center [192, 232] width 24 height 24
click at [189, 226] on input"] "radio" at bounding box center [184, 225] width 9 height 9
radio input"] "true"
click at [213, 679] on button "Save" at bounding box center [160, 680] width 217 height 29
click at [16, 84] on icon at bounding box center [19, 86] width 11 height 15
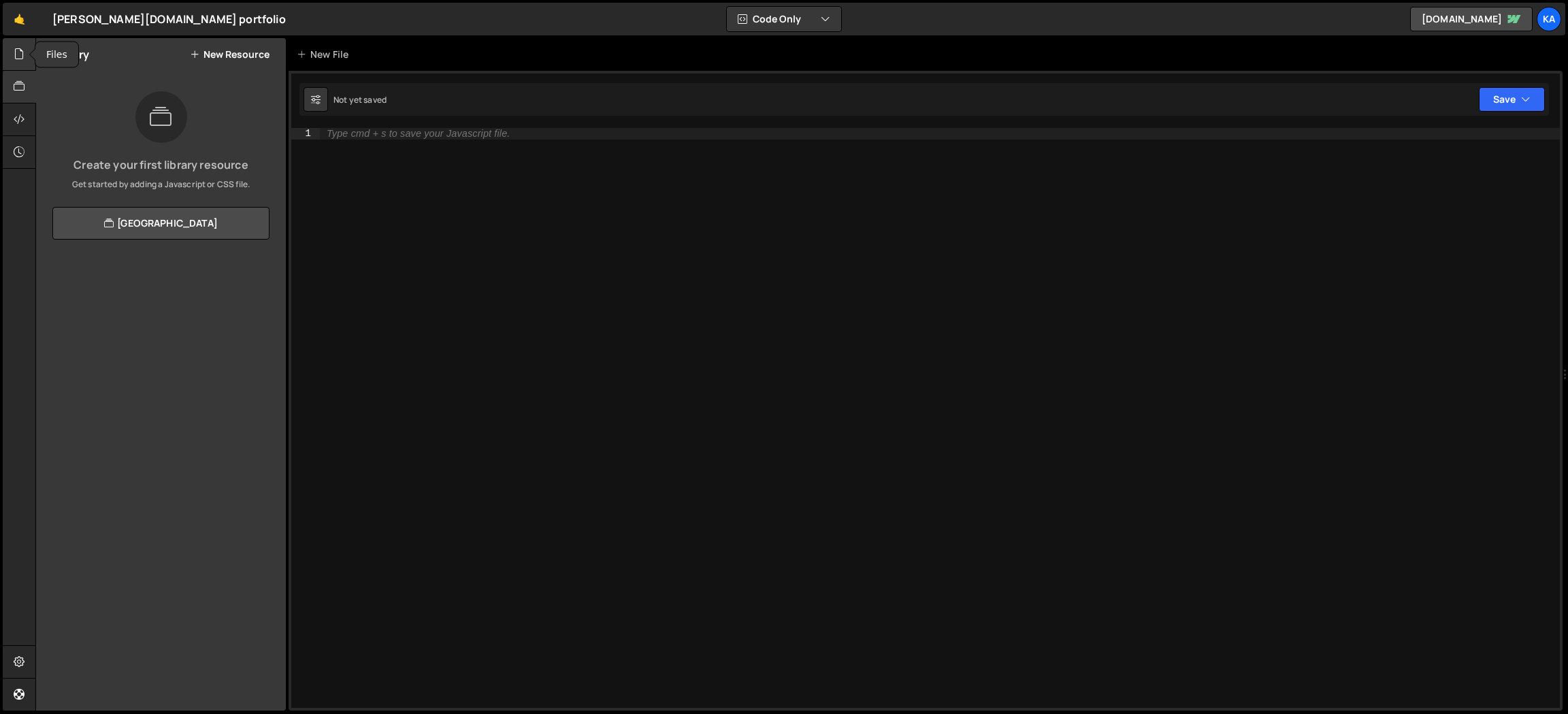
click at [18, 47] on icon at bounding box center [19, 54] width 11 height 15
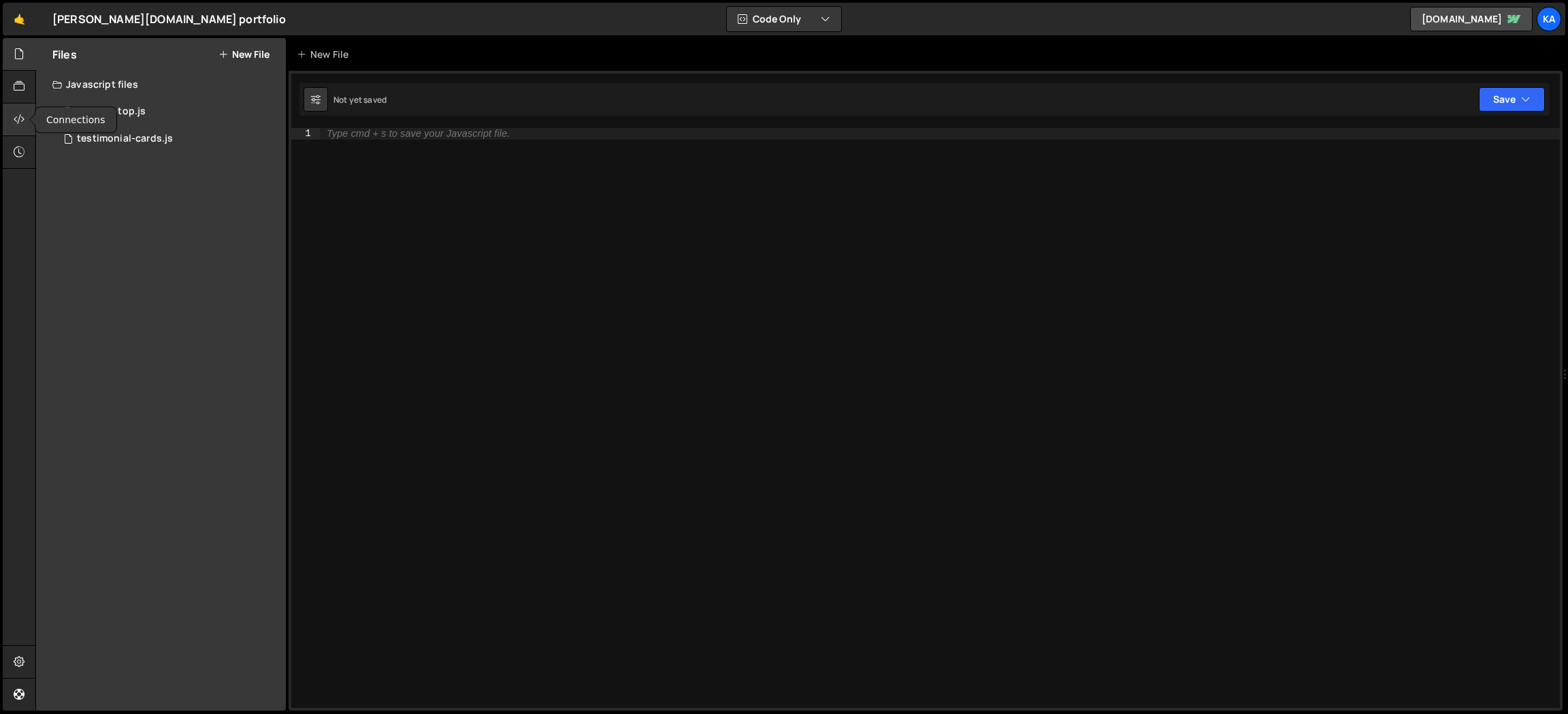
click at [14, 125] on icon at bounding box center [19, 119] width 11 height 15
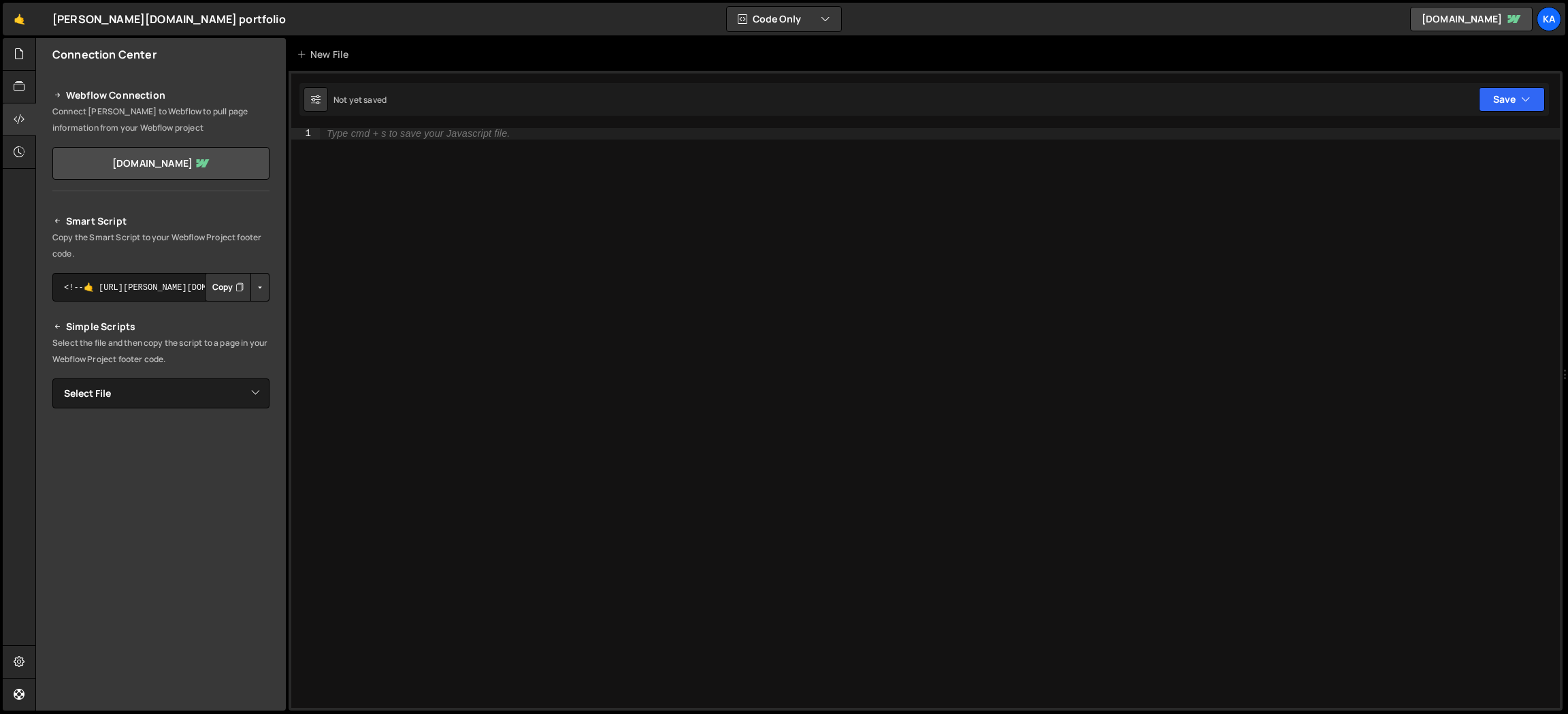
click at [220, 288] on button "Copy" at bounding box center [228, 287] width 47 height 29
